Goal: Task Accomplishment & Management: Use online tool/utility

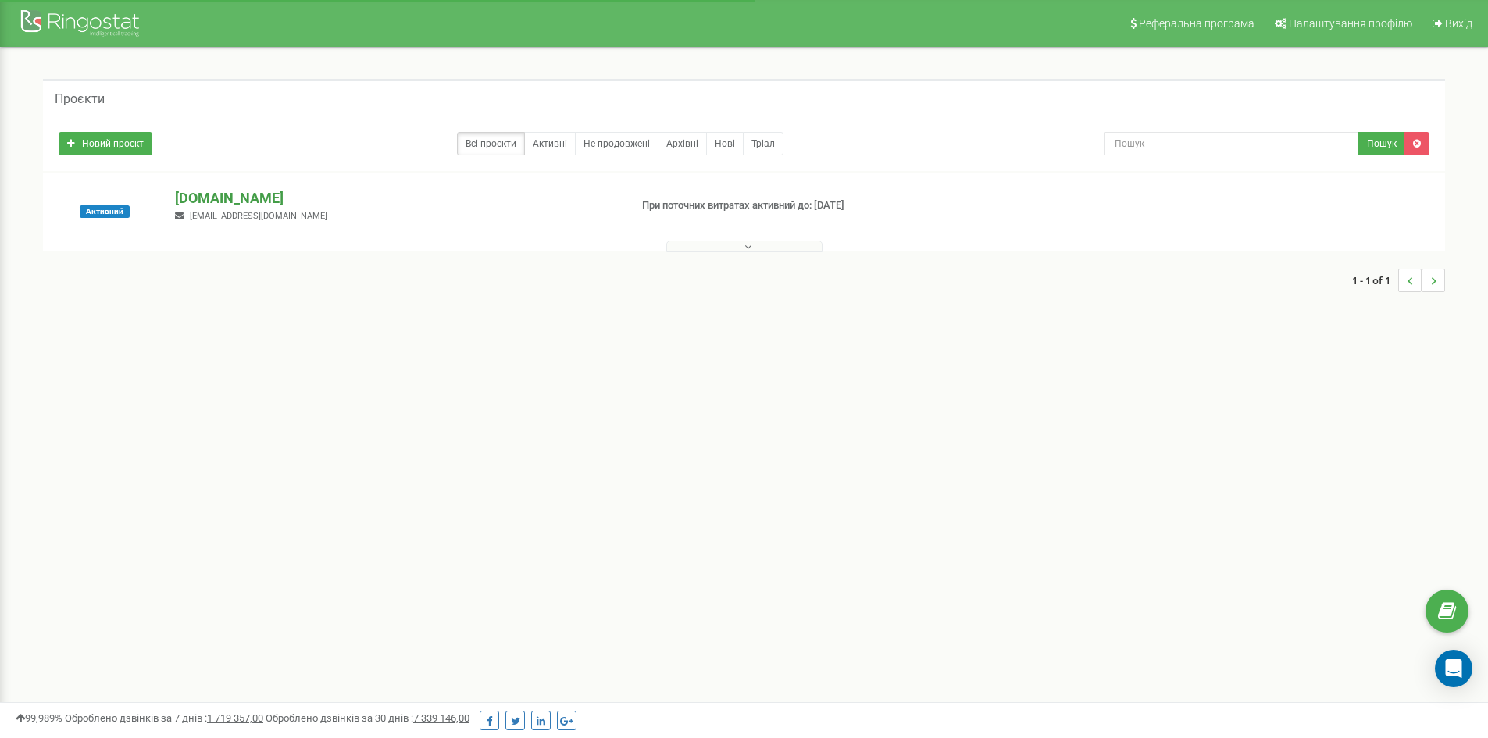
click at [237, 203] on p "[DOMAIN_NAME]" at bounding box center [395, 198] width 441 height 20
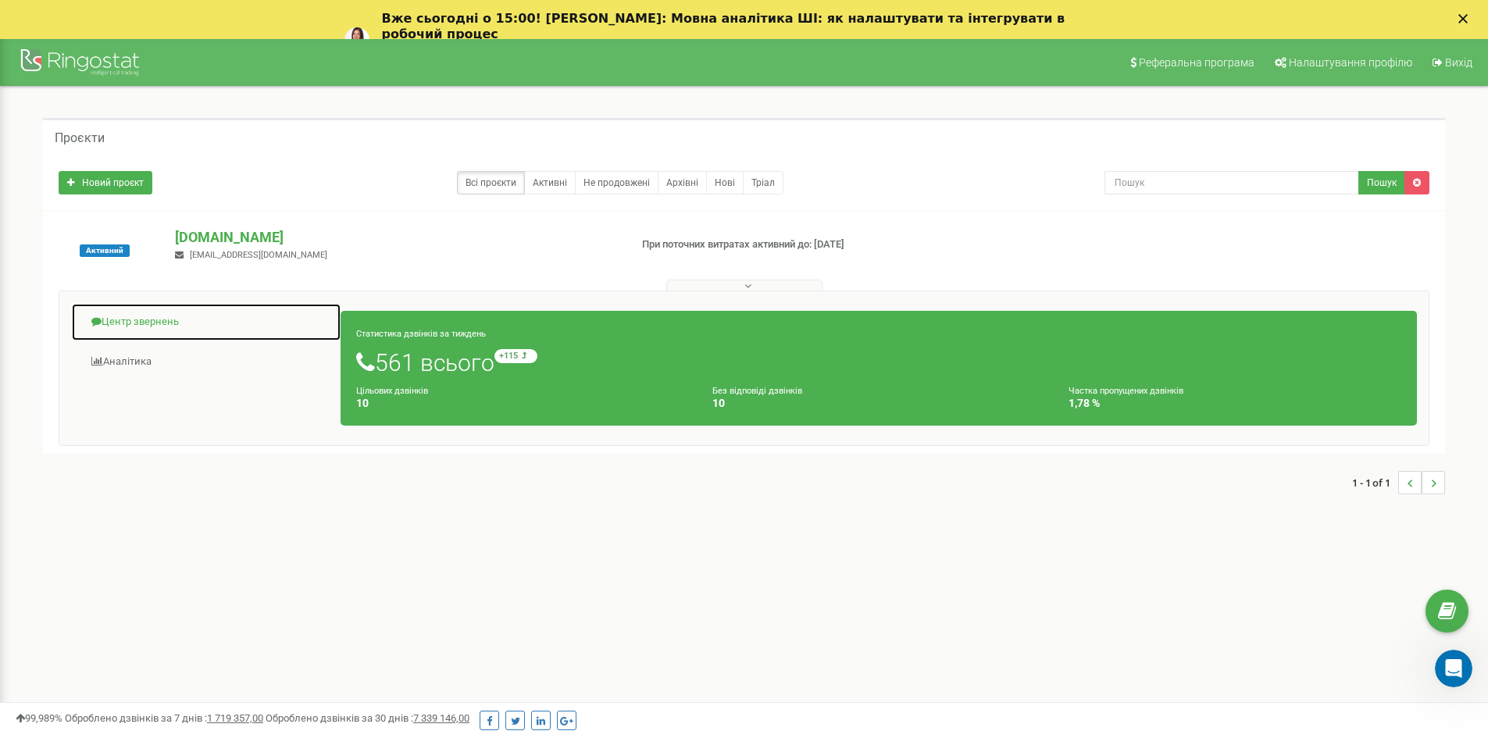
click at [151, 329] on link "Центр звернень" at bounding box center [206, 322] width 270 height 38
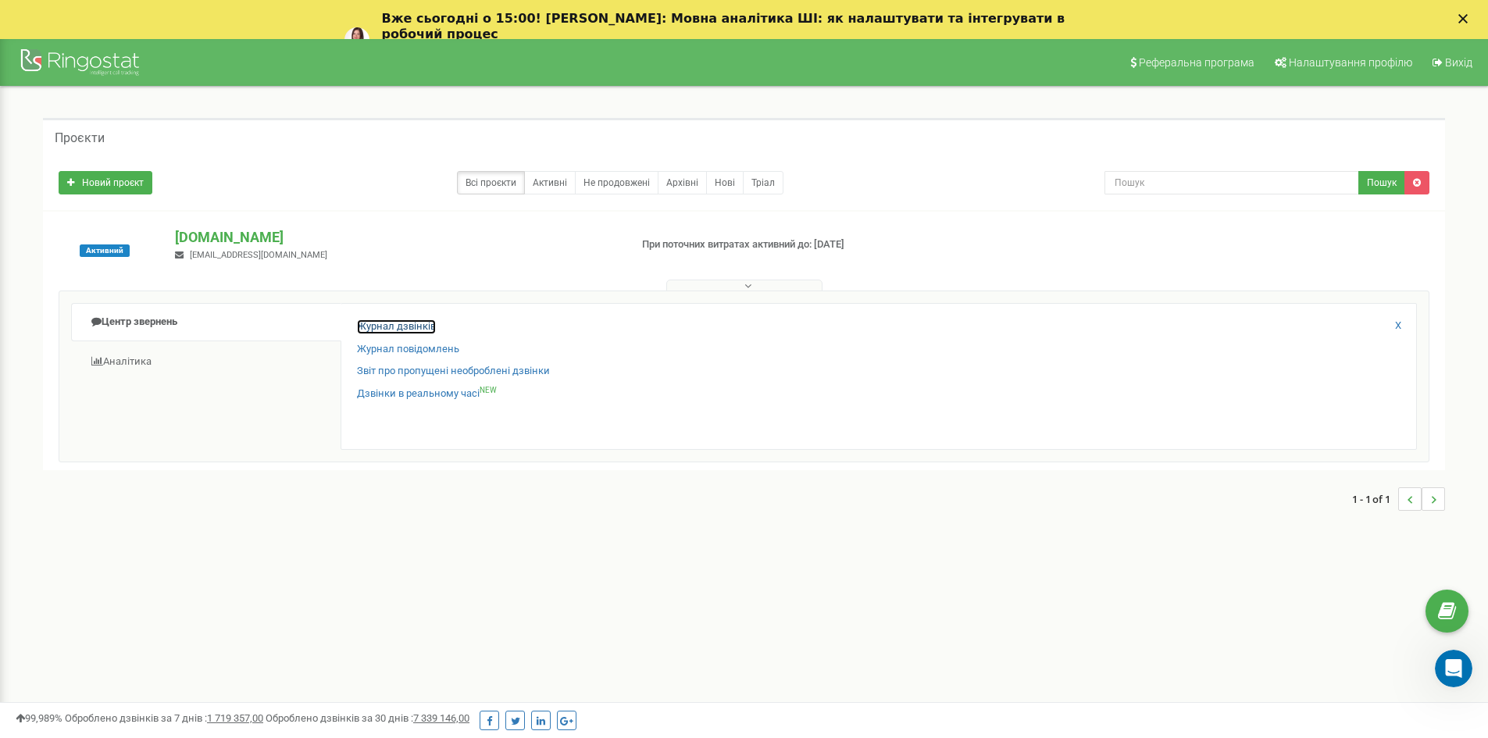
click at [387, 329] on link "Журнал дзвінків" at bounding box center [396, 326] width 79 height 15
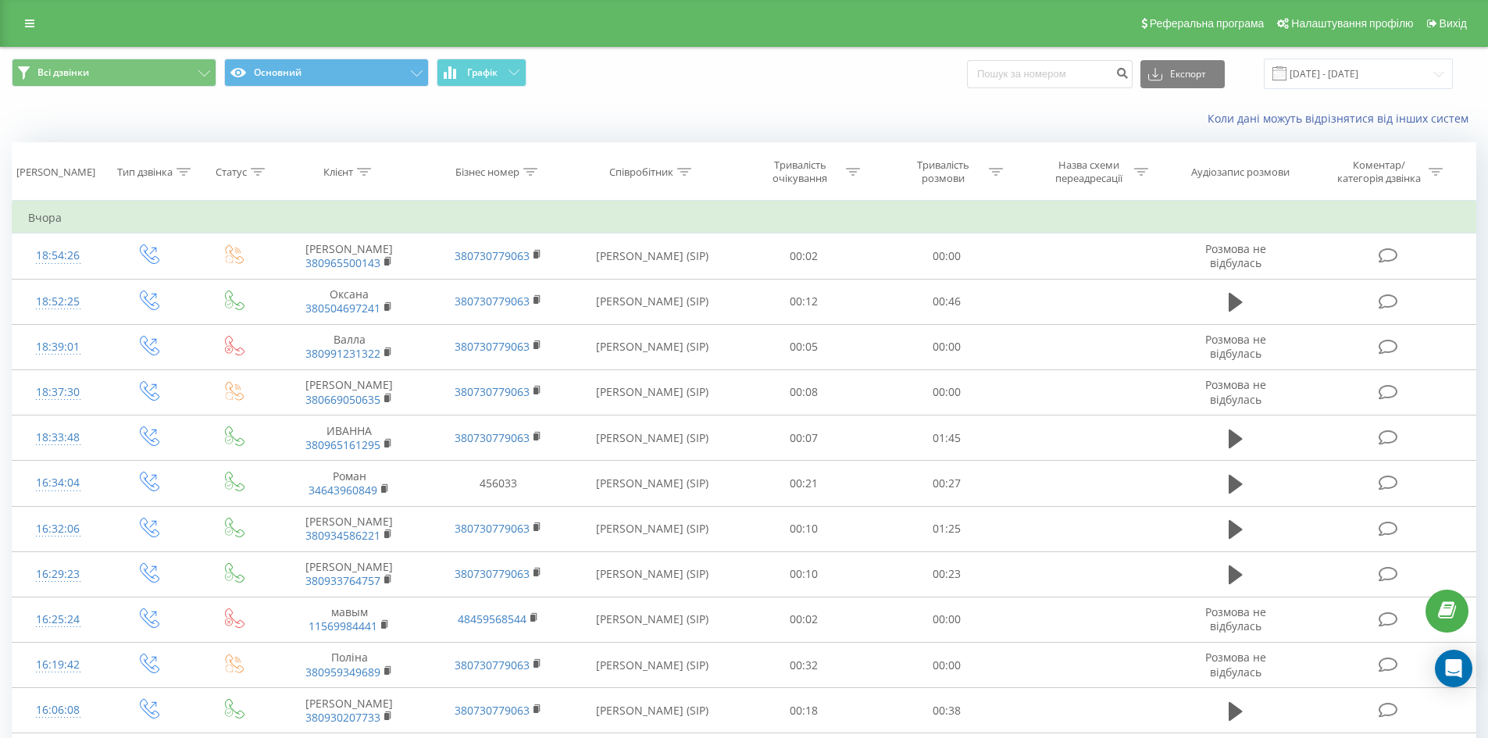
drag, startPoint x: 0, startPoint y: 0, endPoint x: 802, endPoint y: 86, distance: 806.8
click at [802, 86] on div "Всі дзвінки Основний Графік Експорт .csv .xls .xlsx 19.07.2025 - 19.08.2025" at bounding box center [744, 74] width 1465 height 30
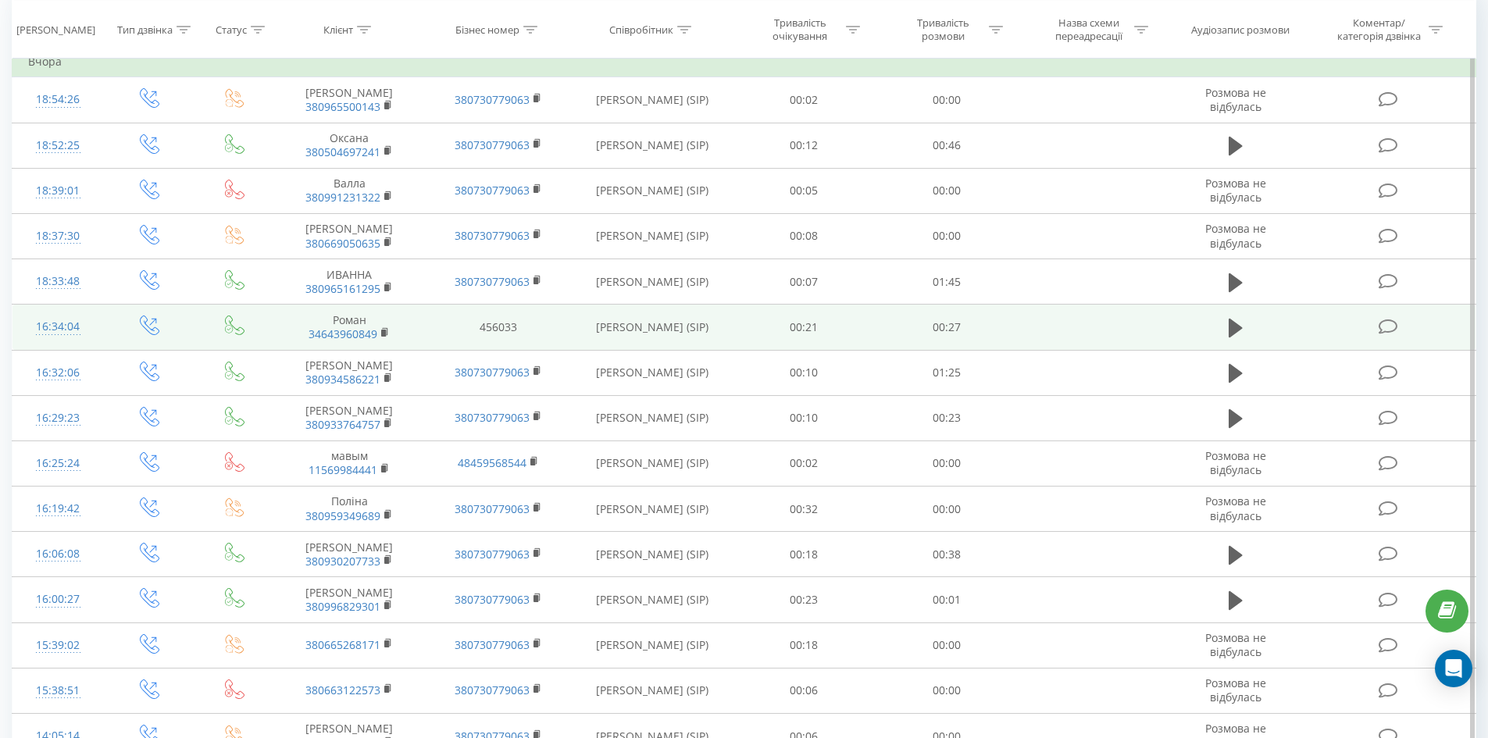
scroll to position [691, 0]
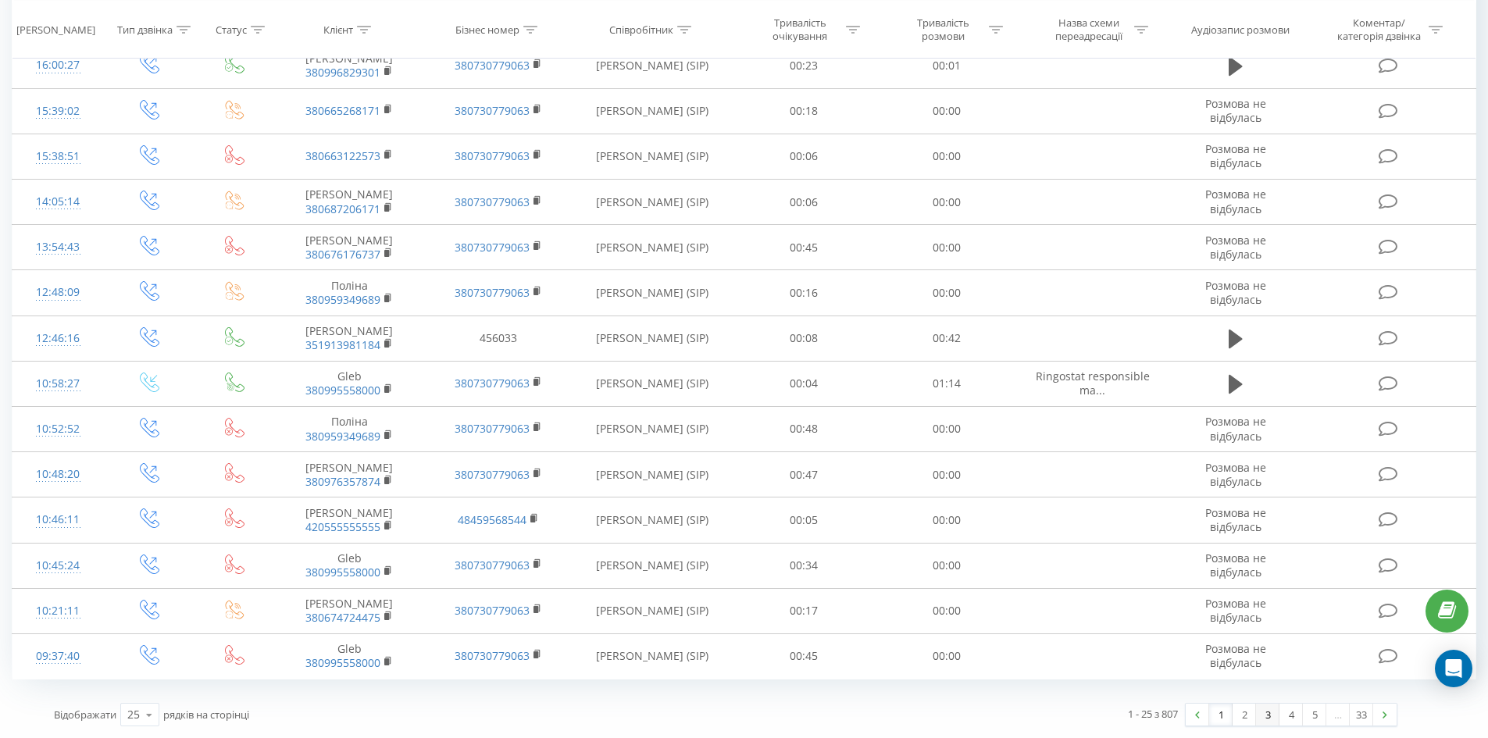
click at [1265, 715] on link "3" at bounding box center [1267, 715] width 23 height 22
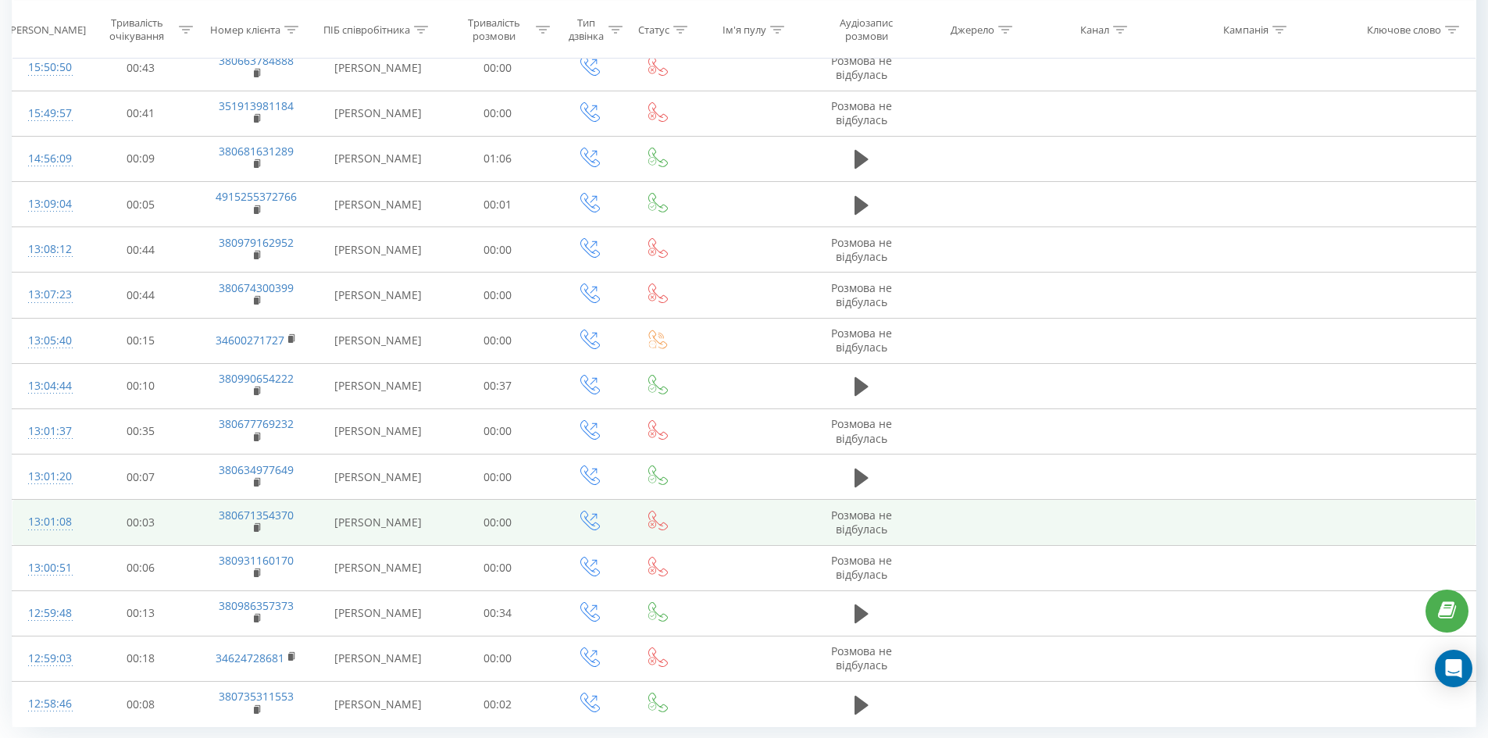
scroll to position [722, 0]
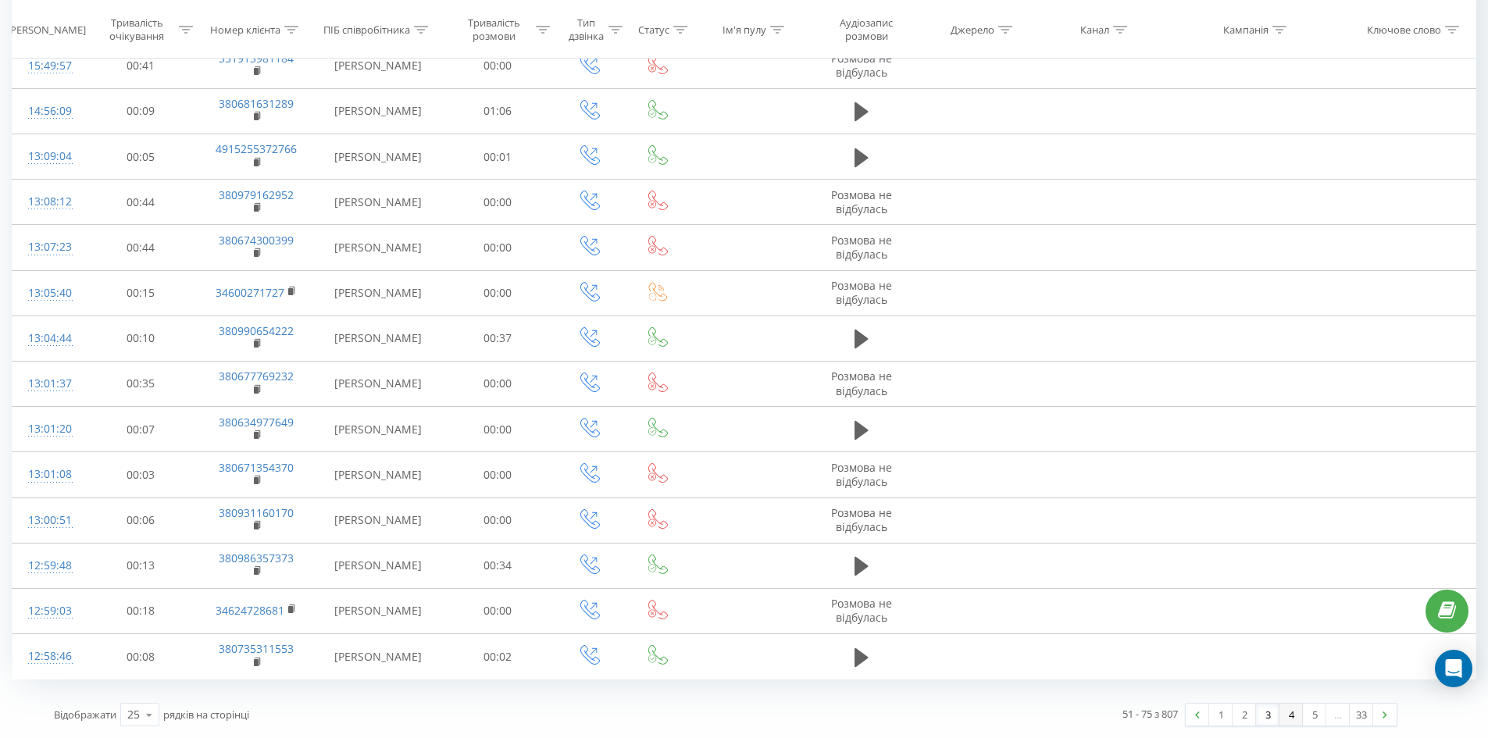
click at [1283, 712] on link "4" at bounding box center [1291, 715] width 23 height 22
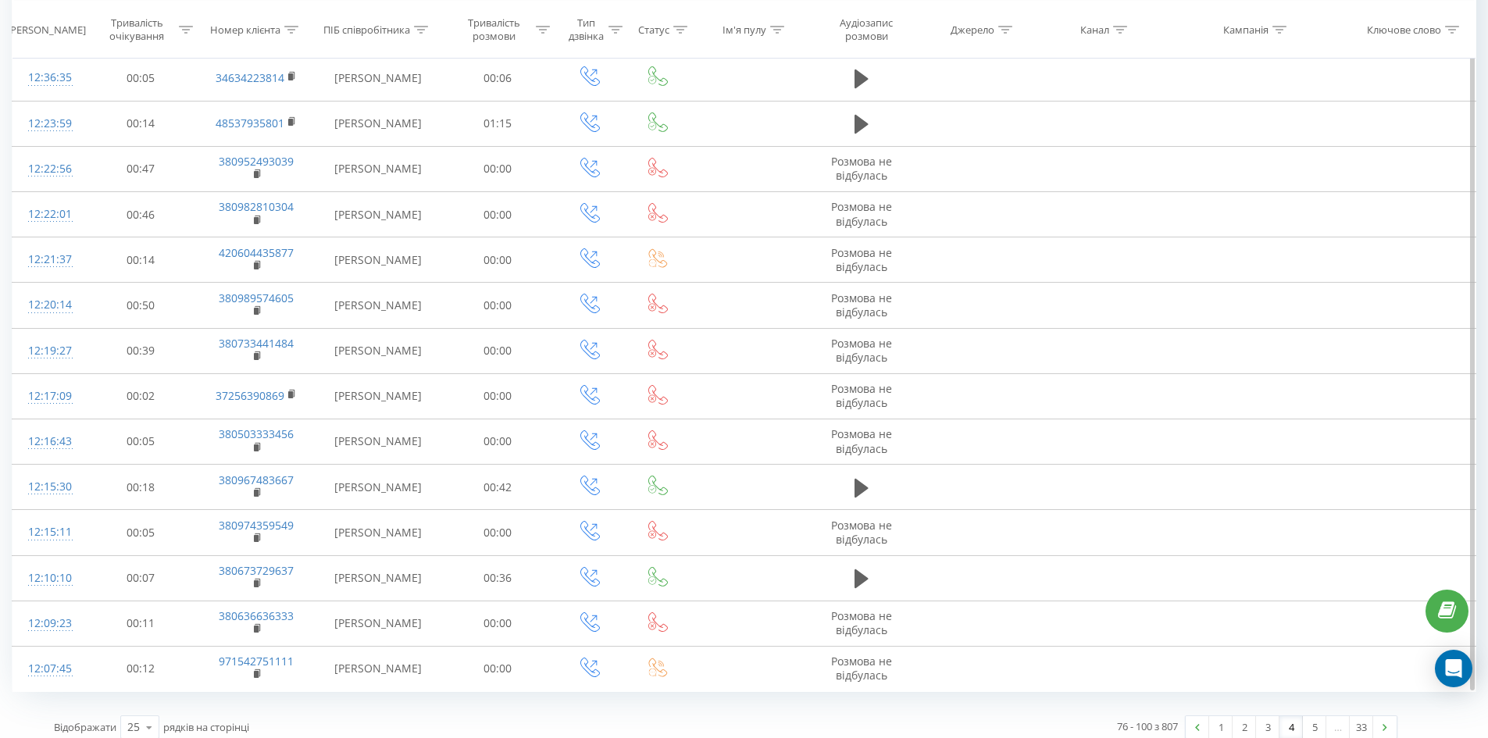
scroll to position [691, 0]
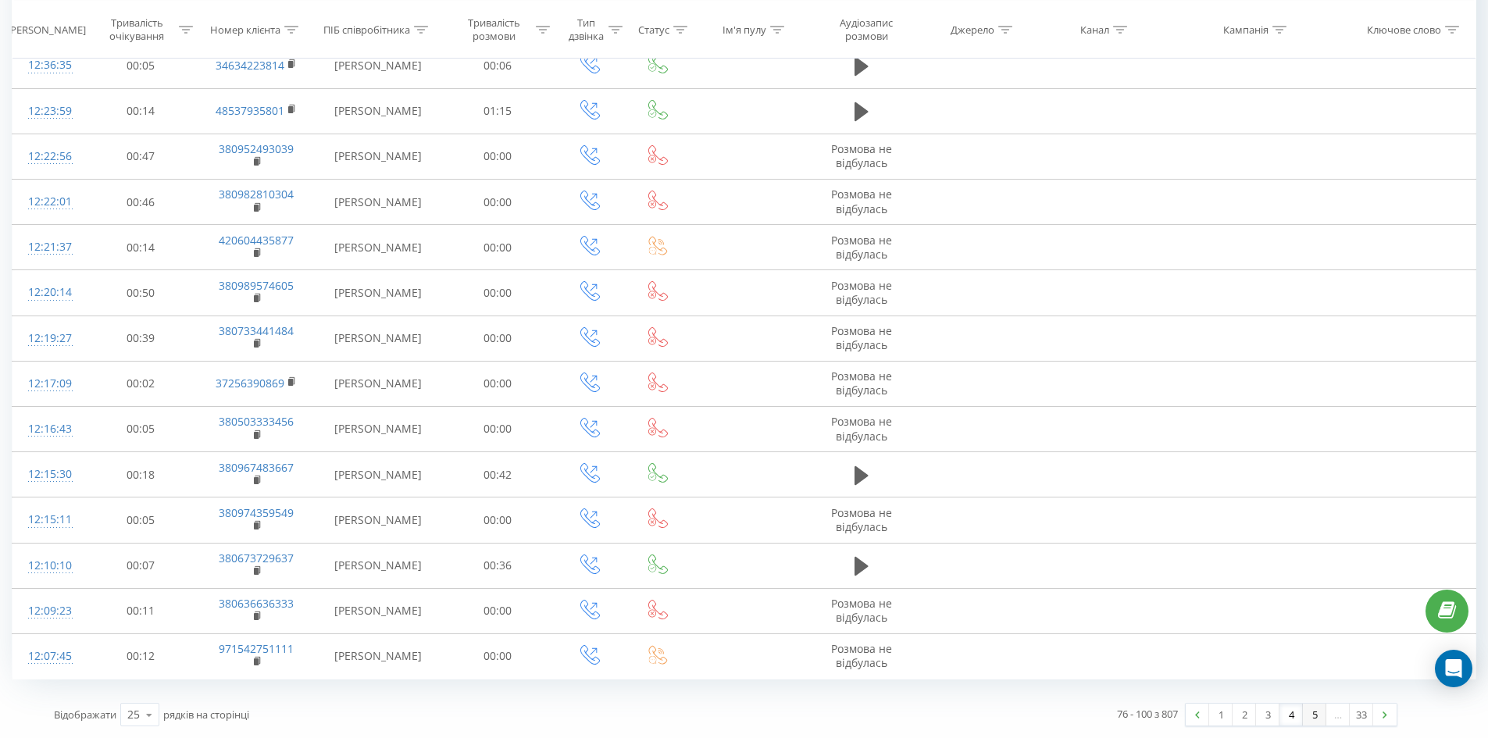
click at [1312, 719] on link "5" at bounding box center [1314, 715] width 23 height 22
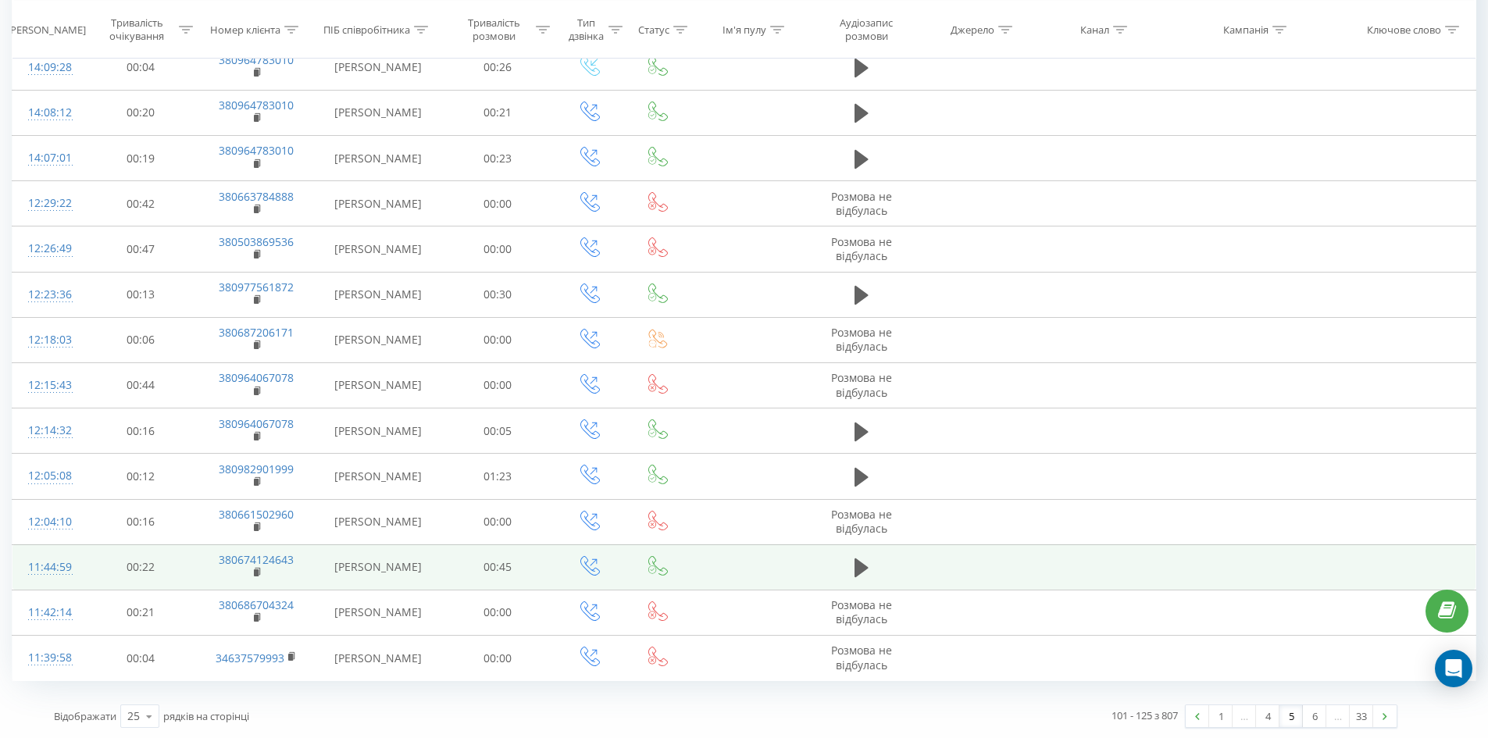
scroll to position [722, 0]
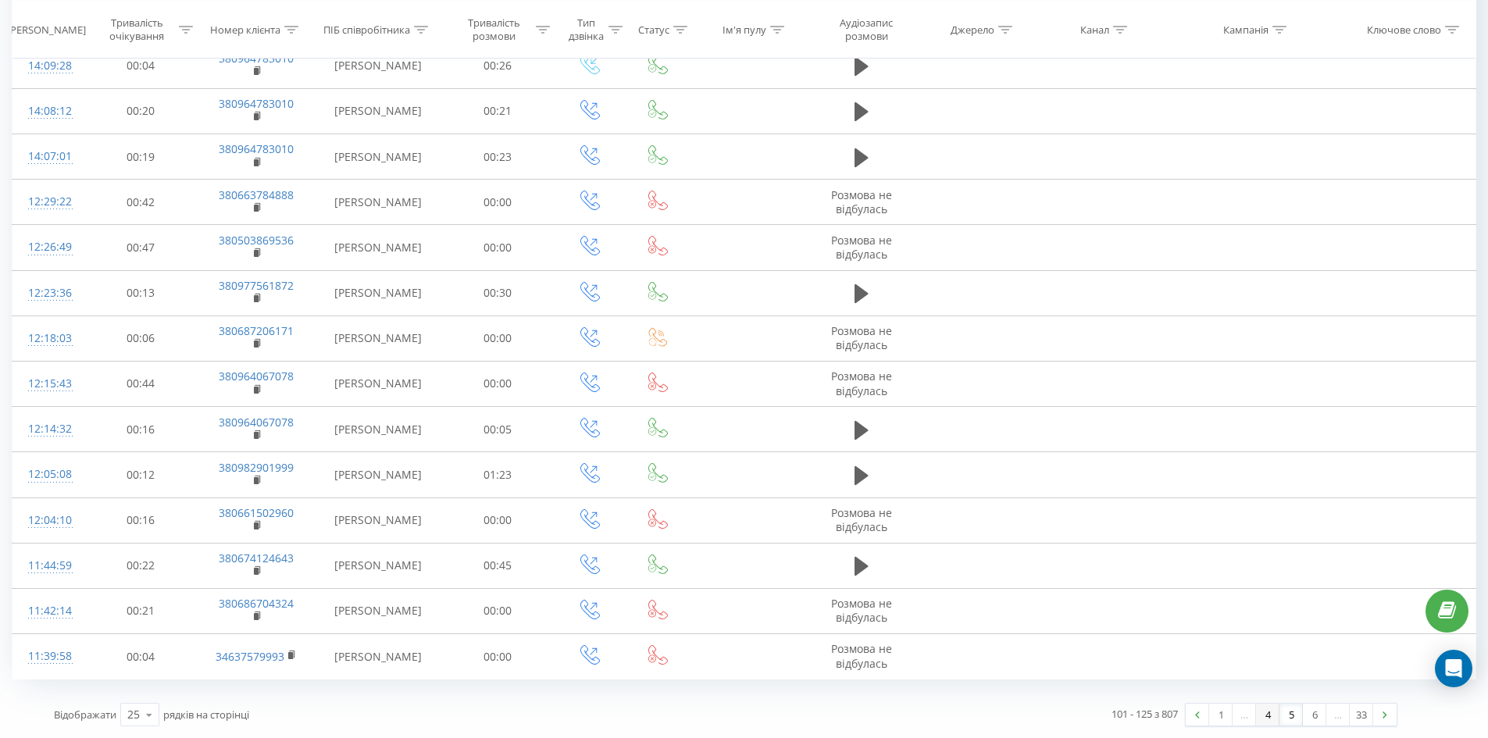
click at [1263, 721] on link "4" at bounding box center [1267, 715] width 23 height 22
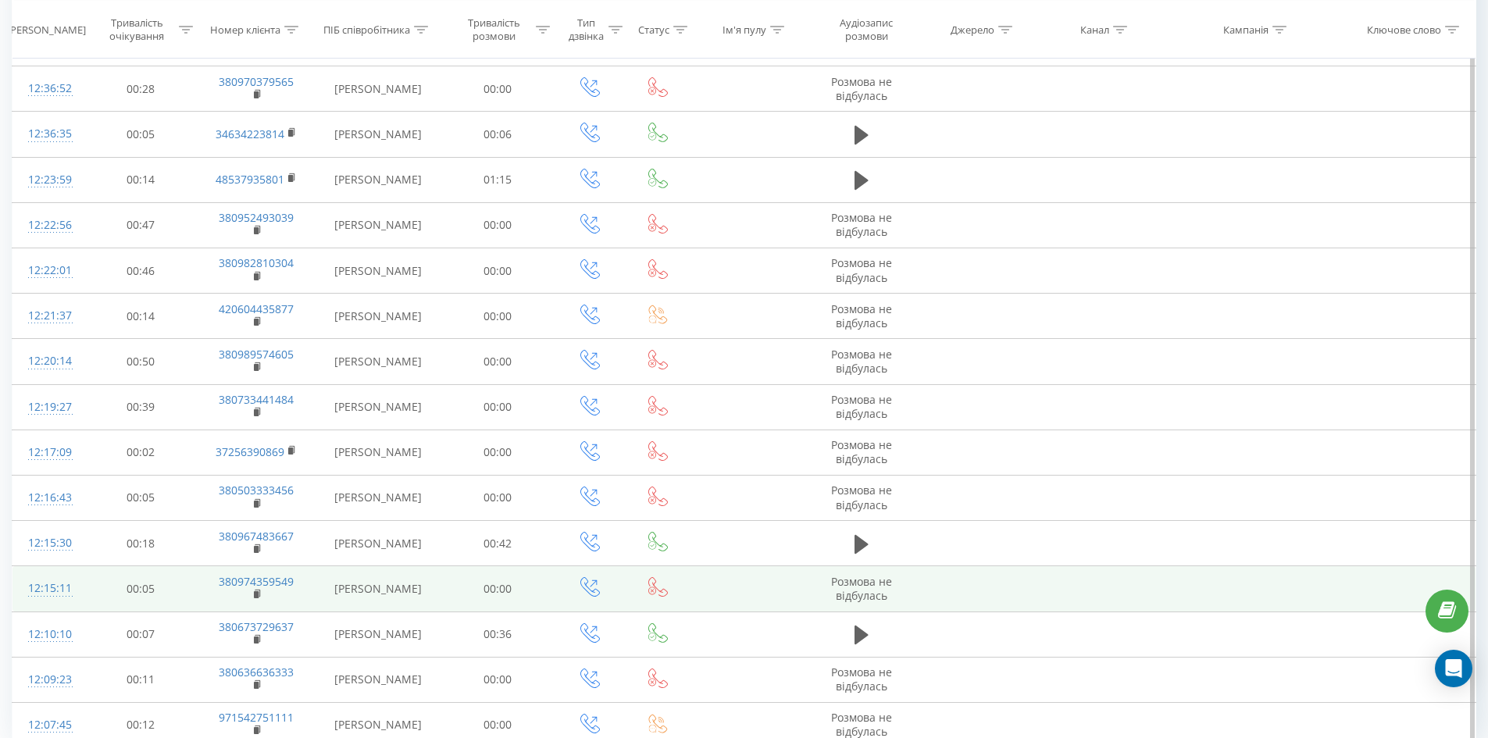
scroll to position [691, 0]
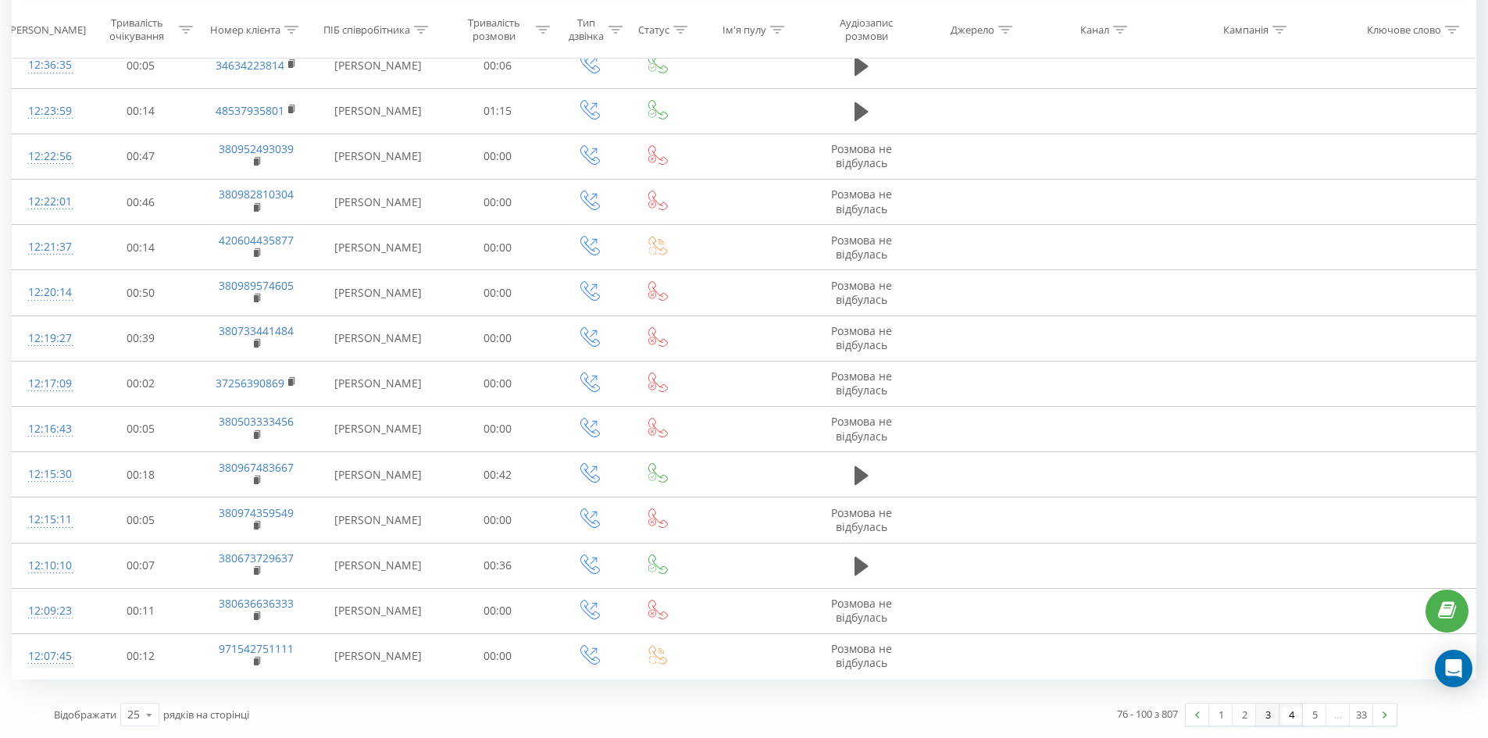
click at [1274, 723] on link "3" at bounding box center [1267, 715] width 23 height 22
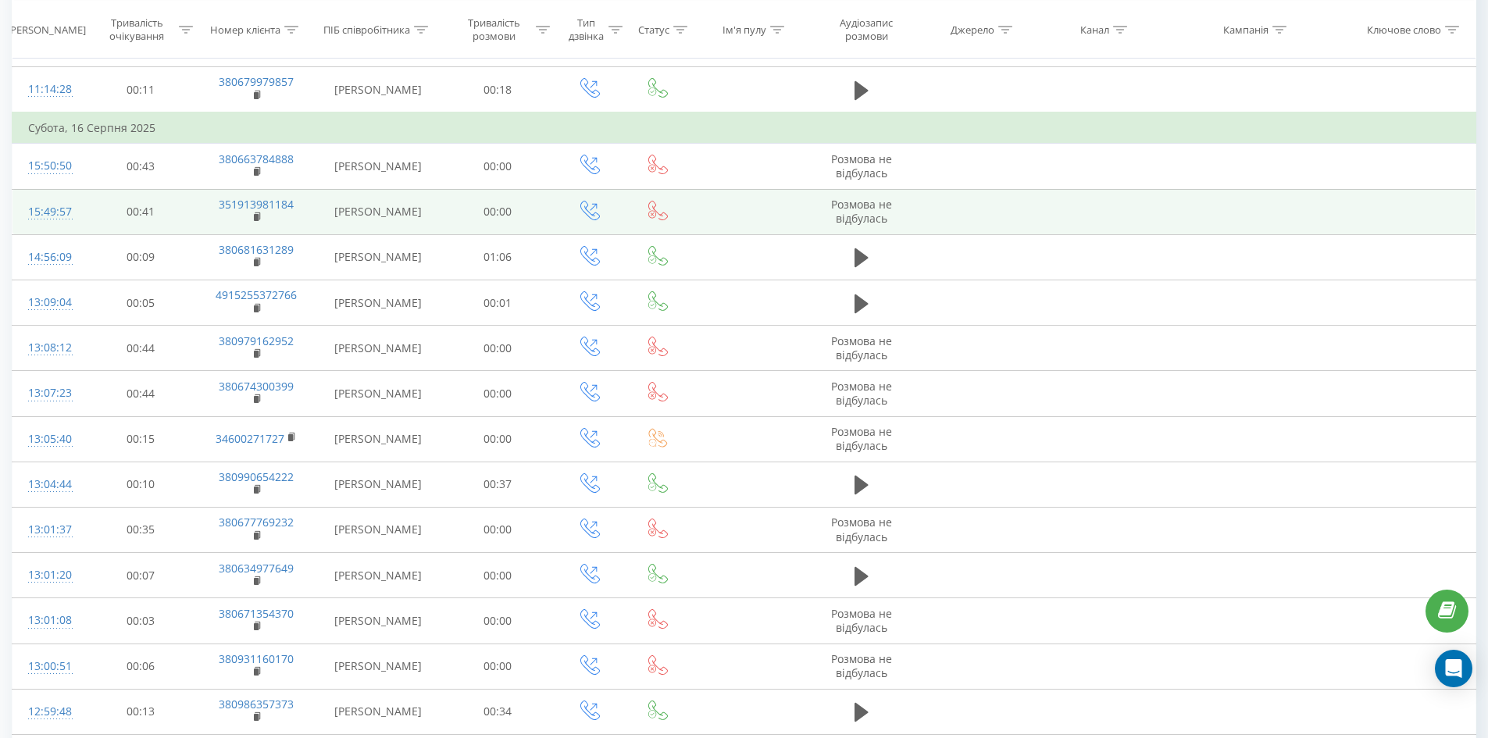
scroll to position [566, 0]
